Goal: Task Accomplishment & Management: Manage account settings

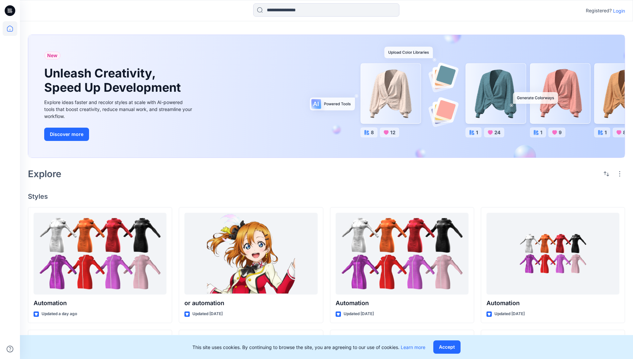
click at [618, 11] on p "Login" at bounding box center [619, 10] width 12 height 7
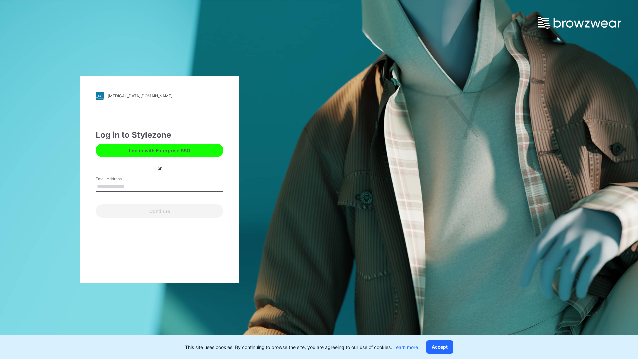
click at [131, 186] on input "Email Address" at bounding box center [160, 187] width 128 height 10
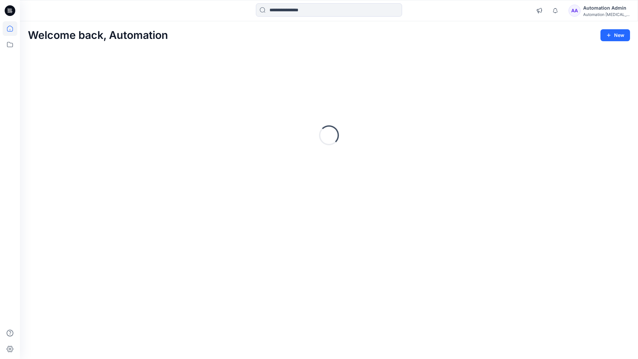
click at [13, 29] on icon at bounding box center [10, 29] width 6 height 6
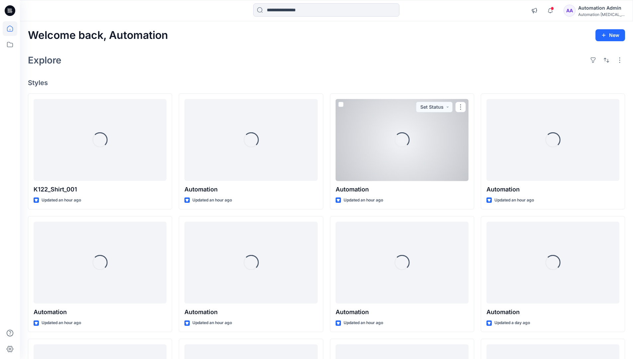
click at [582, 12] on div "AA Automation Admin Automation testim..." at bounding box center [594, 10] width 61 height 13
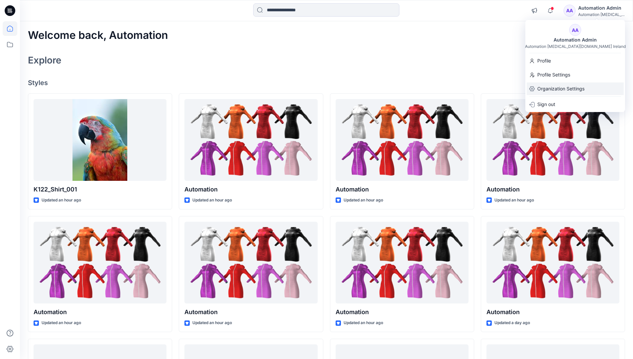
click at [560, 86] on p "Organization Settings" at bounding box center [561, 88] width 47 height 13
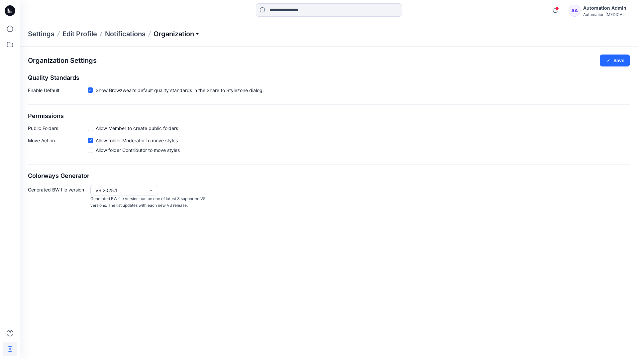
click at [176, 32] on p "Organization" at bounding box center [177, 33] width 47 height 9
click at [189, 74] on link "Edit Style Information Fields" at bounding box center [177, 75] width 97 height 13
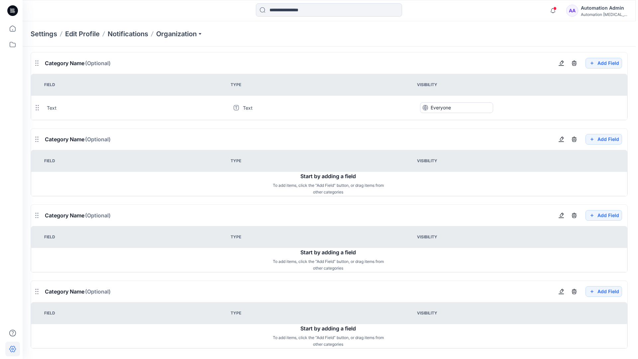
scroll to position [569, 0]
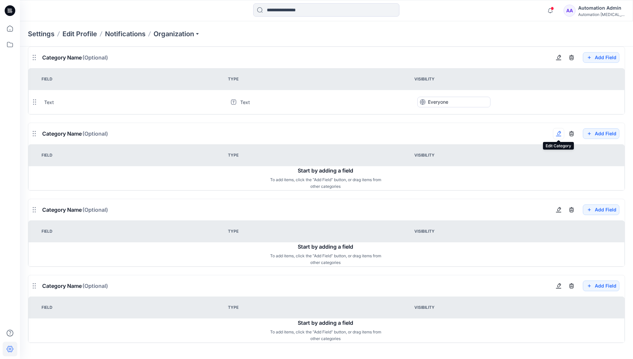
click at [562, 137] on button "button" at bounding box center [558, 133] width 11 height 11
type input "*******"
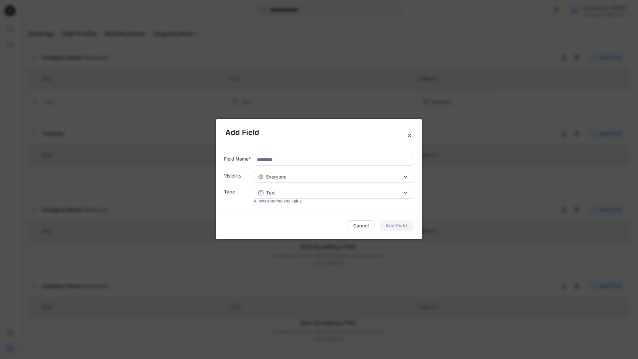
click at [285, 162] on input "text" at bounding box center [334, 160] width 160 height 12
type input "****"
click at [343, 179] on div "Everyone" at bounding box center [334, 176] width 152 height 7
click at [403, 225] on button "Add Field" at bounding box center [396, 225] width 33 height 11
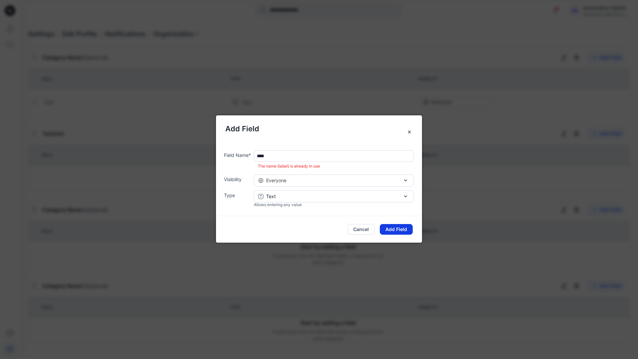
scroll to position [523, 0]
